Goal: Information Seeking & Learning: Learn about a topic

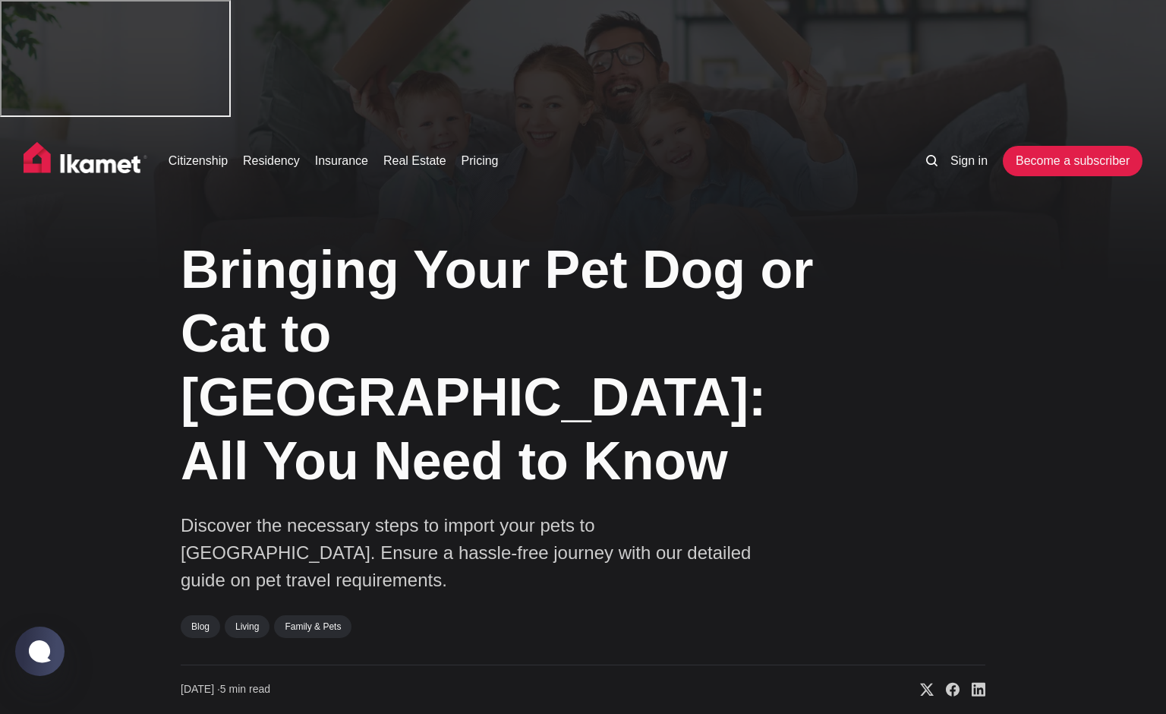
drag, startPoint x: 1165, startPoint y: 46, endPoint x: 1168, endPoint y: 79, distance: 33.5
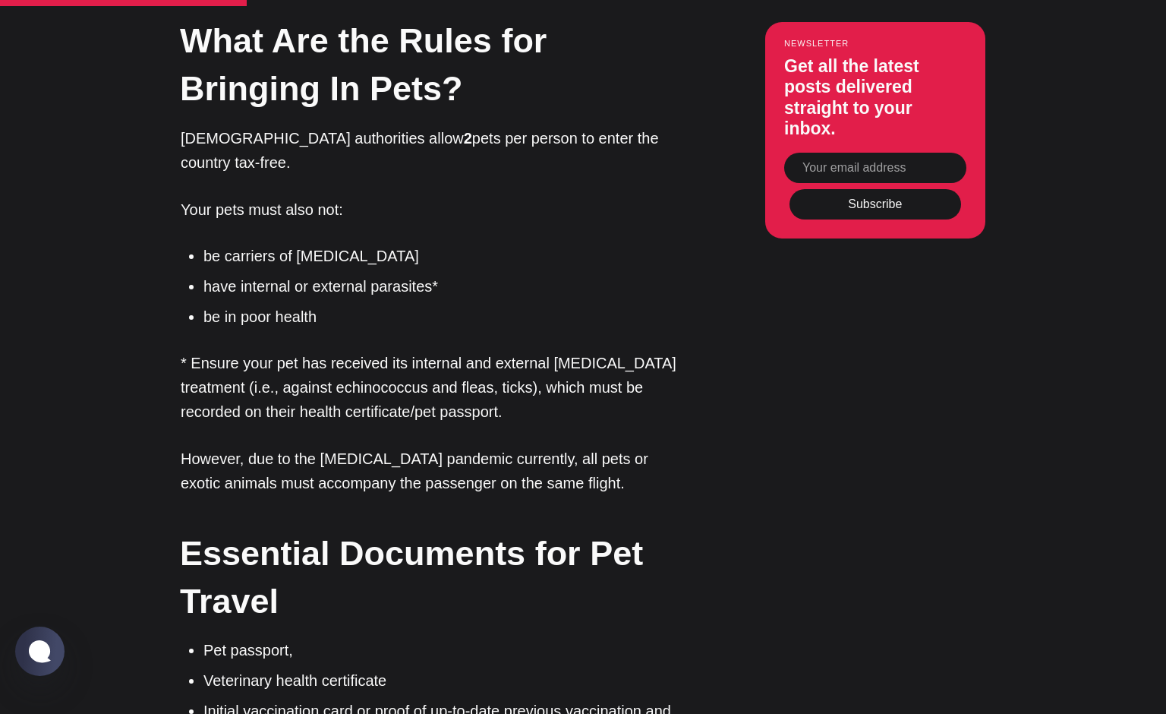
scroll to position [1914, 0]
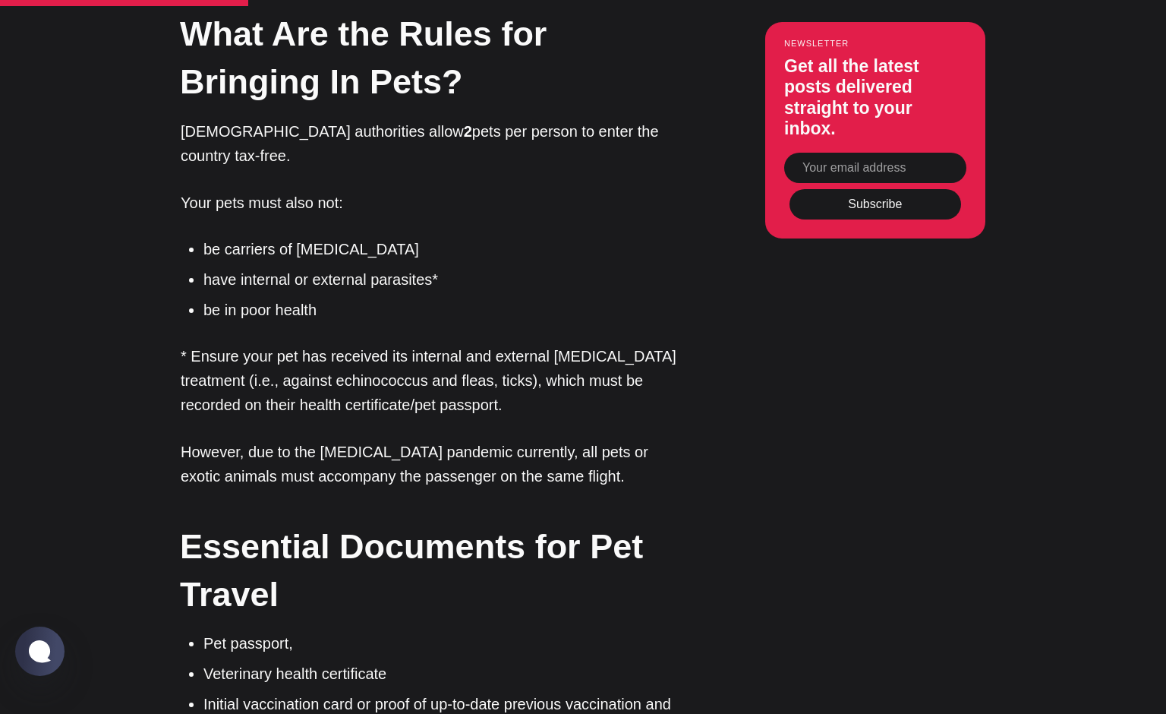
drag, startPoint x: 212, startPoint y: 485, endPoint x: 374, endPoint y: 489, distance: 162.5
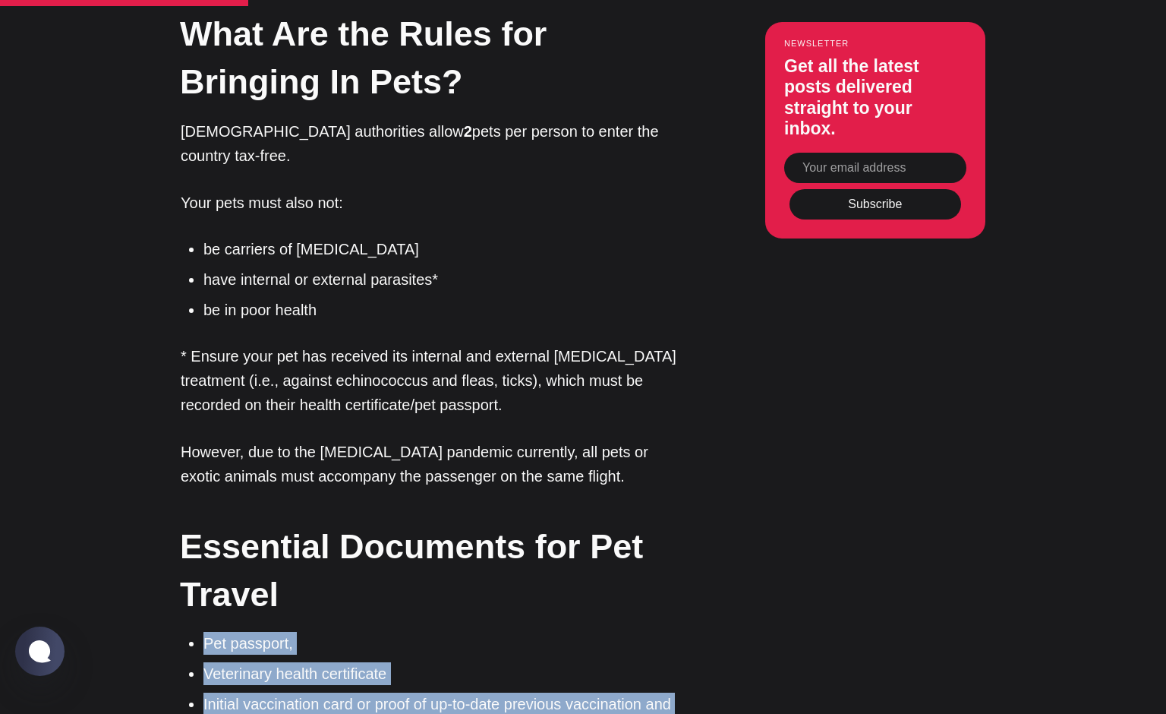
drag, startPoint x: 205, startPoint y: 370, endPoint x: 383, endPoint y: 540, distance: 245.4
copy ul "Pet passport, Veterinary health certificate Initial vaccination card or proof o…"
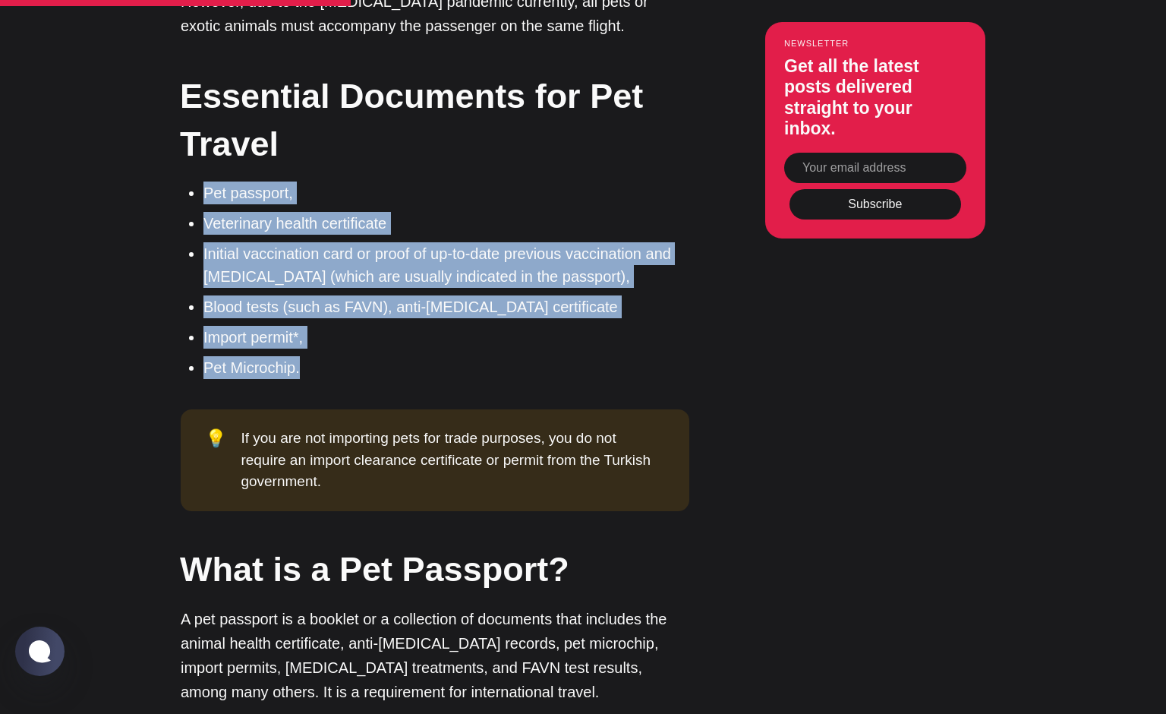
scroll to position [2367, 0]
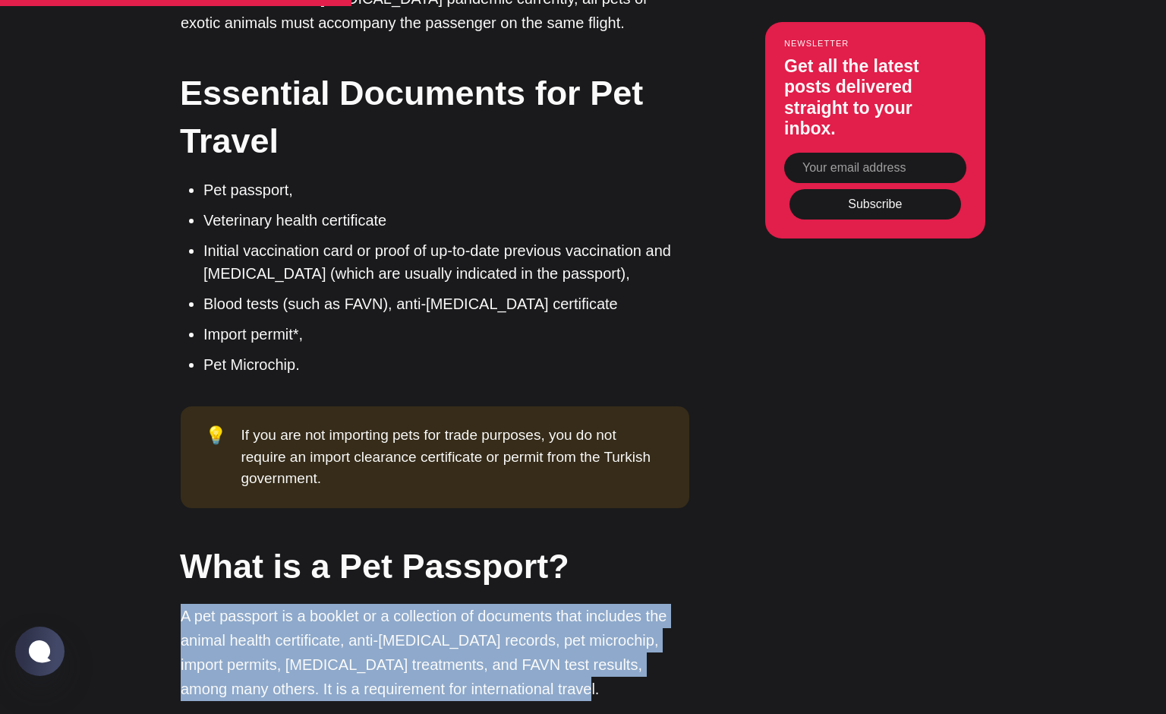
drag, startPoint x: 173, startPoint y: 339, endPoint x: 522, endPoint y: 423, distance: 359.1
copy p "A pet passport is a booklet or a collection of documents that includes the anim…"
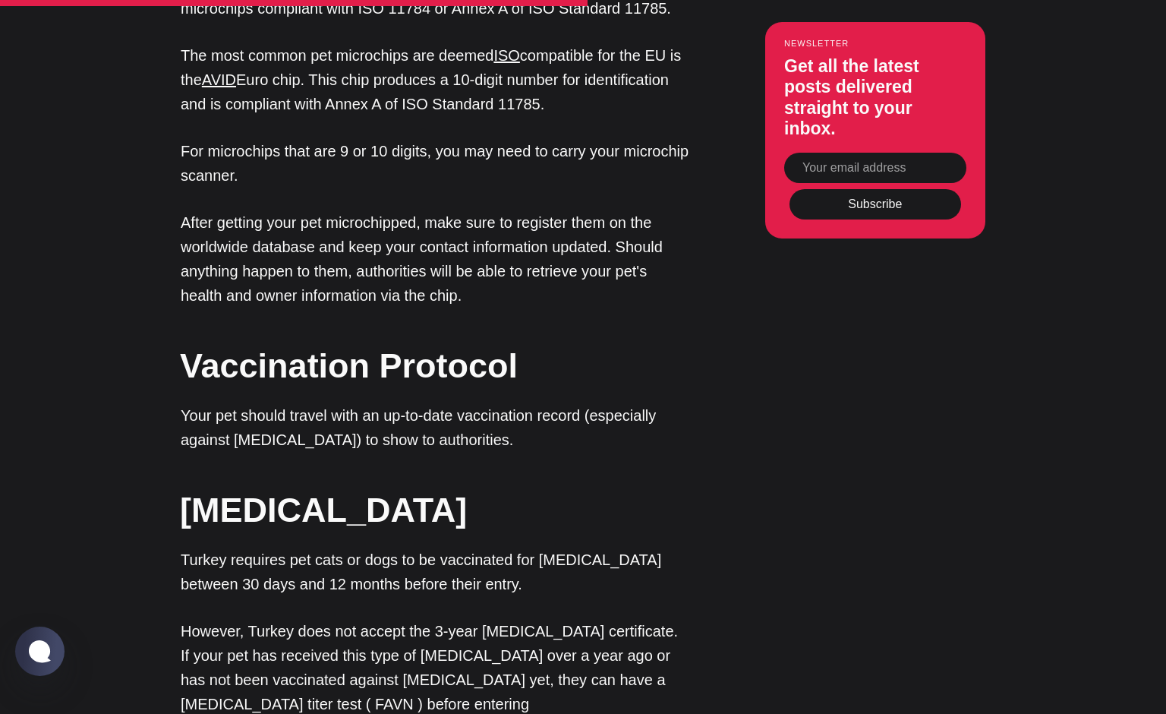
scroll to position [3412, 0]
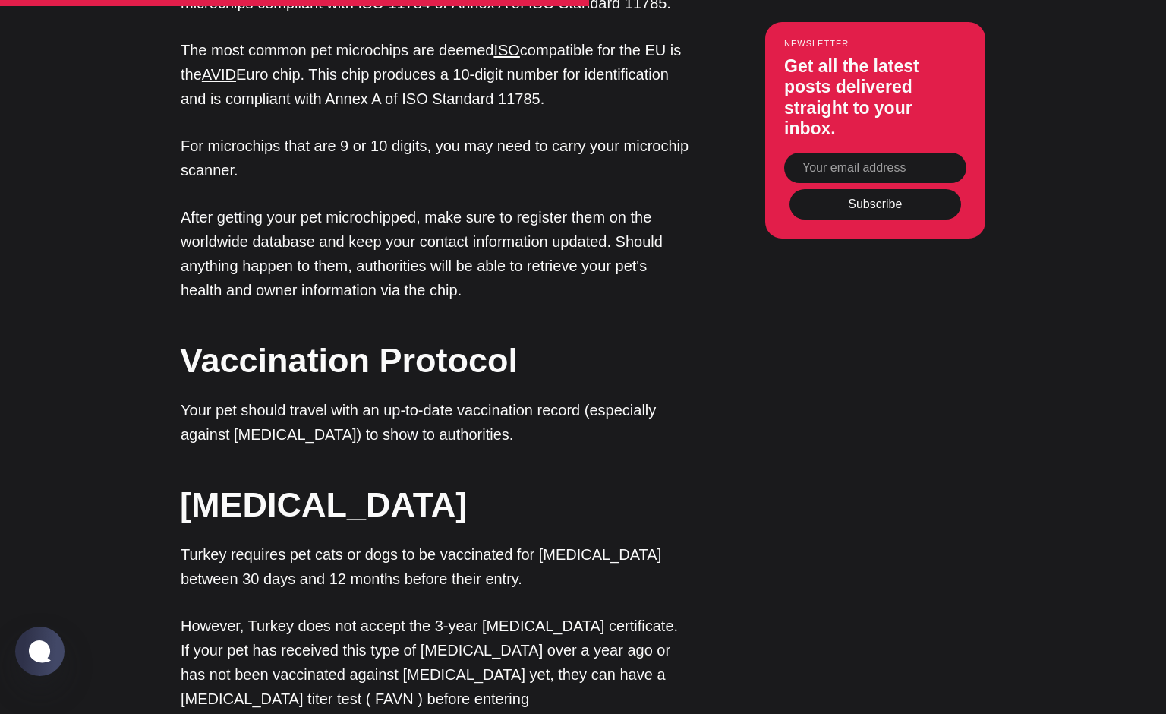
drag, startPoint x: 182, startPoint y: 285, endPoint x: 670, endPoint y: 579, distance: 569.5
click at [670, 579] on div "Introduction Whether you plan to stay in [GEOGRAPHIC_DATA] for an extended vaca…" at bounding box center [435, 606] width 509 height 5250
copy div "Turkey requires pet cats or dogs to be vaccinated for [MEDICAL_DATA] between 30…"
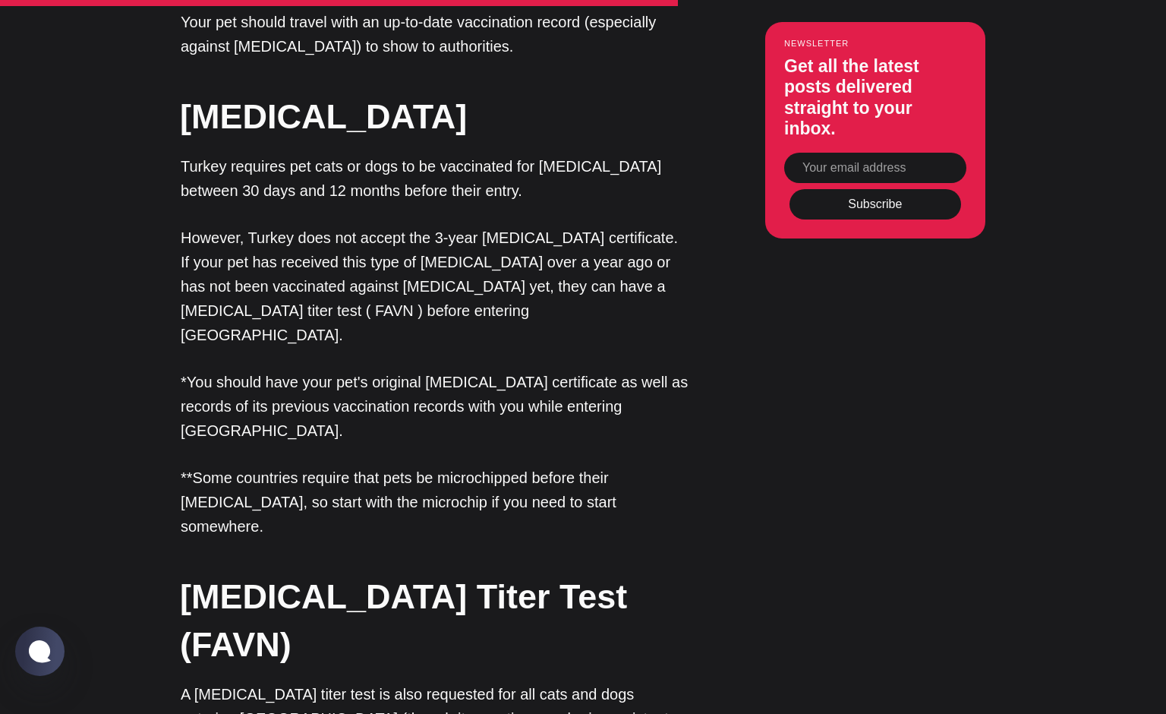
scroll to position [3809, 0]
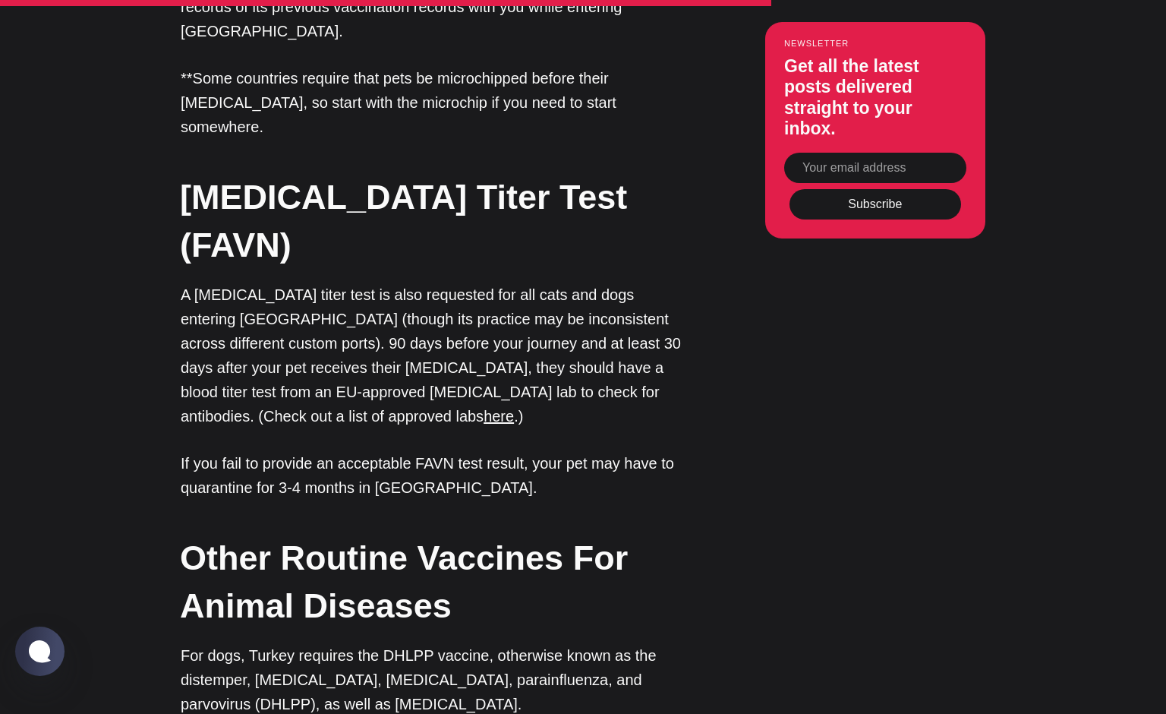
scroll to position [4216, 0]
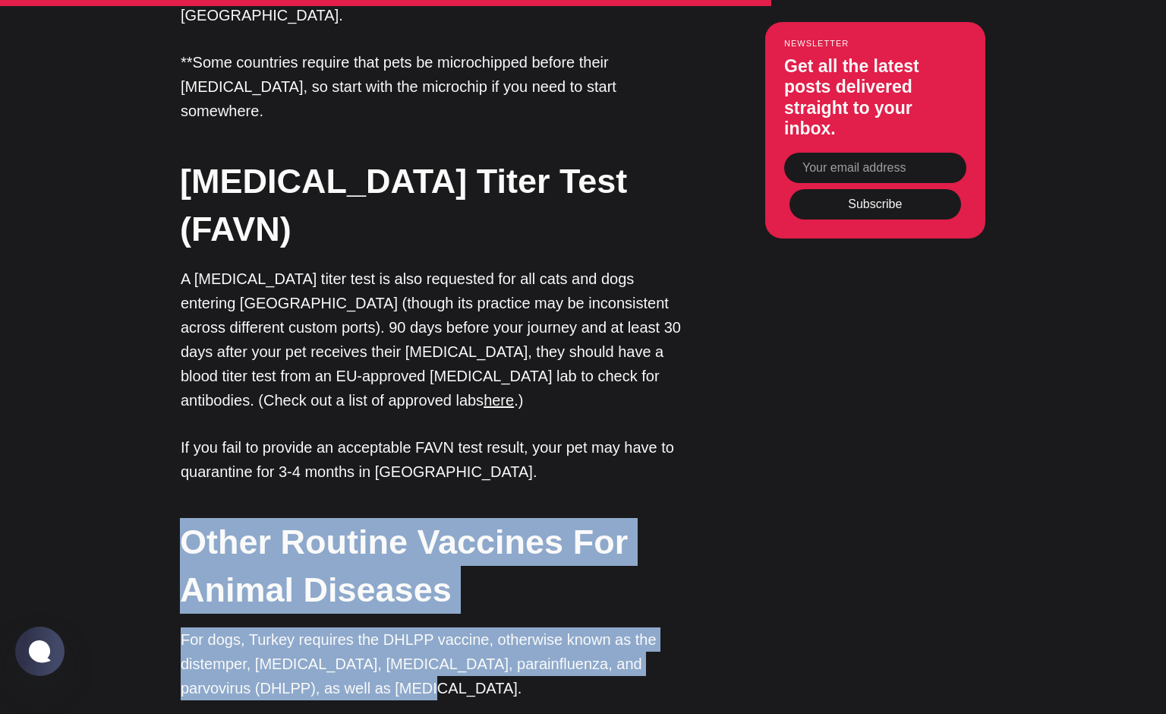
drag, startPoint x: 180, startPoint y: 204, endPoint x: 505, endPoint y: 360, distance: 360.3
copy div "Other Routine Vaccines For Animal Diseases For dogs, Turkey requires the DHLPP …"
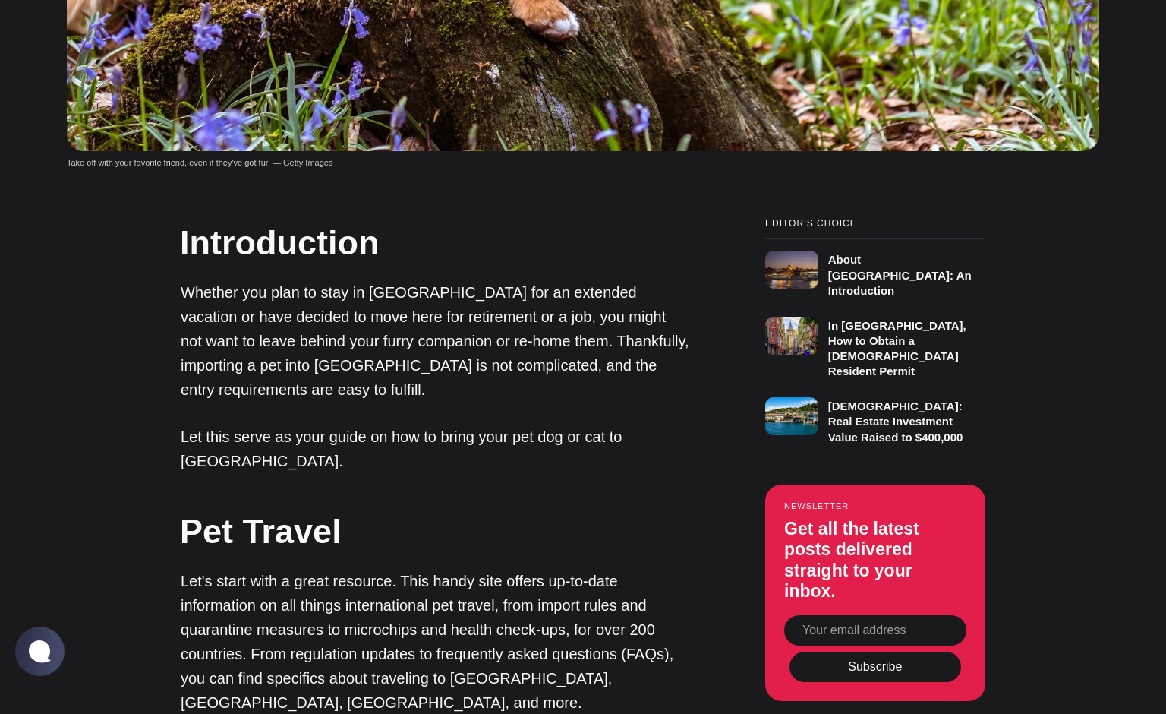
scroll to position [0, 0]
